Goal: Task Accomplishment & Management: Complete application form

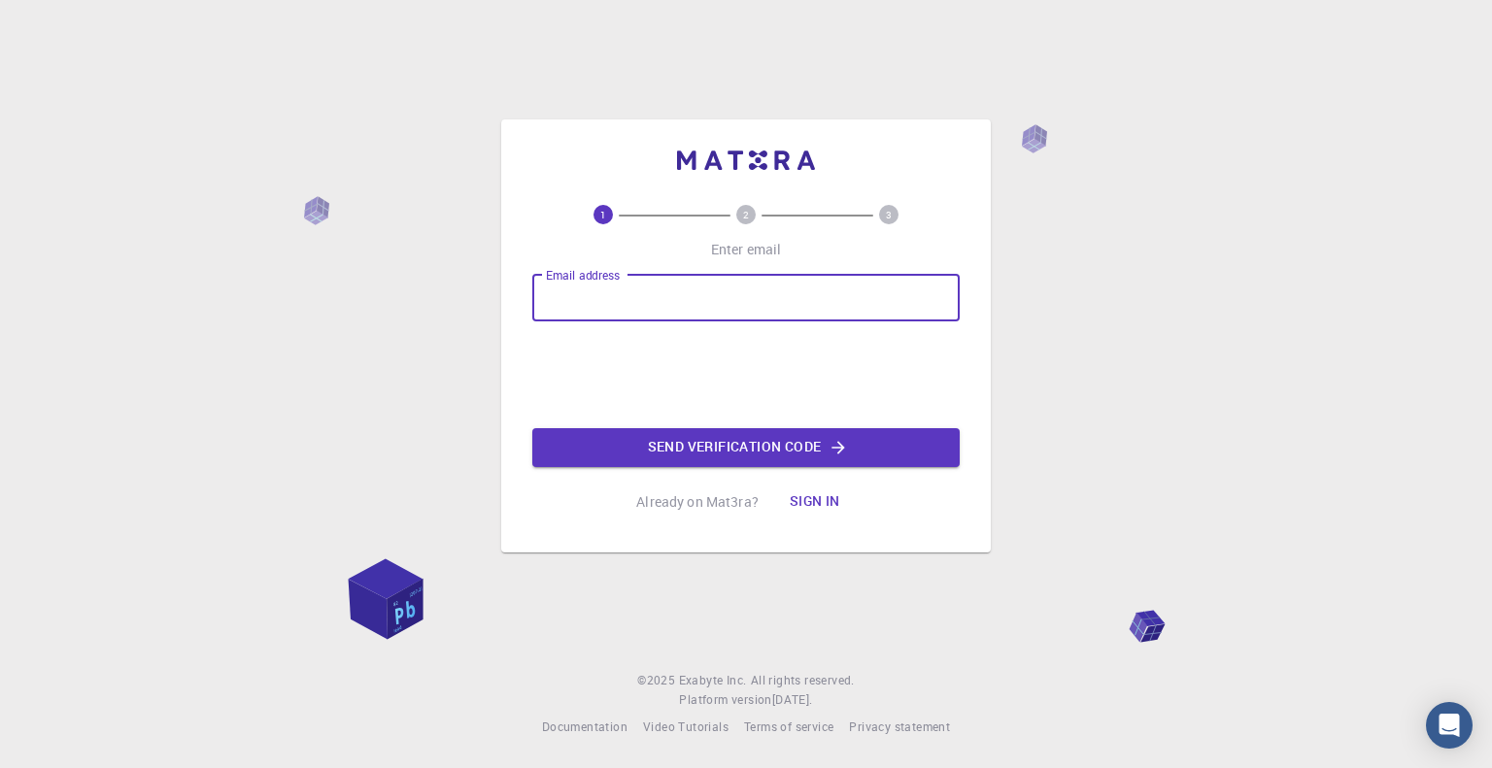
type input "[EMAIL_ADDRESS][DOMAIN_NAME]"
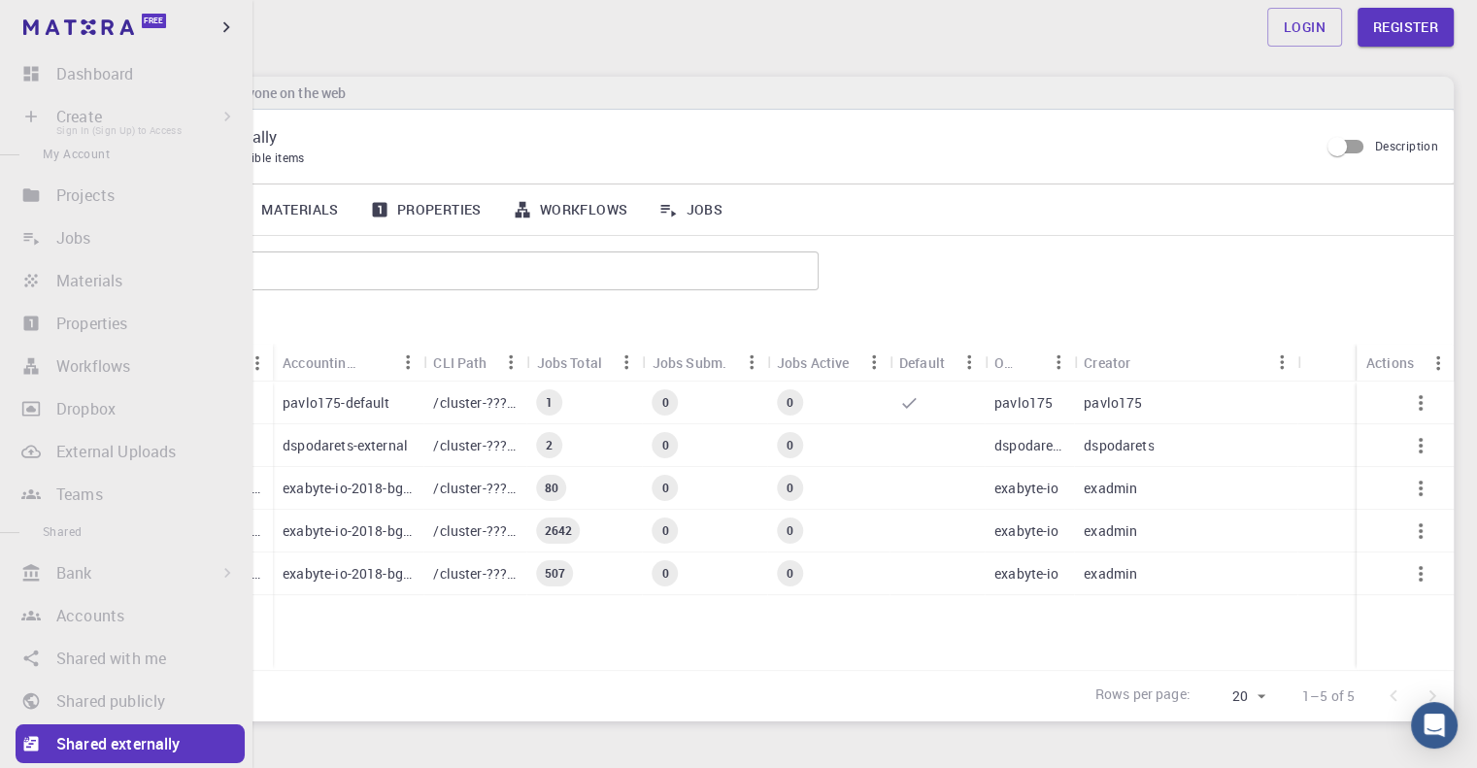
click at [62, 100] on li "Create Sign In (Sign Up) to Access New Job New Material Create Material Upload …" at bounding box center [126, 116] width 253 height 39
click at [67, 118] on li "Create Sign In (Sign Up) to Access New Job New Material Create Material Upload …" at bounding box center [126, 116] width 253 height 39
